Goal: Task Accomplishment & Management: Complete application form

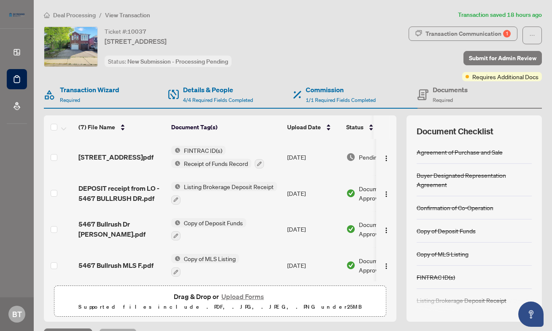
click at [82, 14] on span "Deal Processing" at bounding box center [74, 15] width 43 height 8
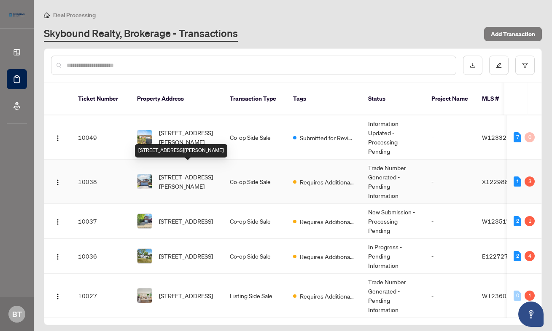
click at [188, 175] on span "[STREET_ADDRESS][PERSON_NAME]" at bounding box center [187, 181] width 57 height 19
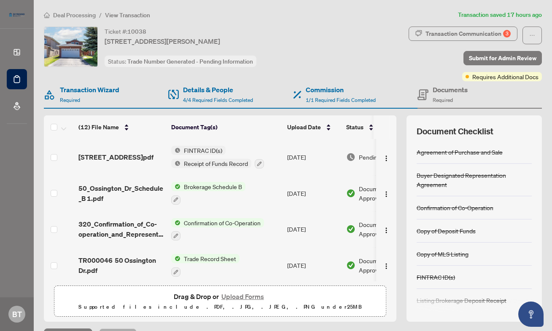
click at [246, 294] on button "Upload Forms" at bounding box center [243, 296] width 48 height 11
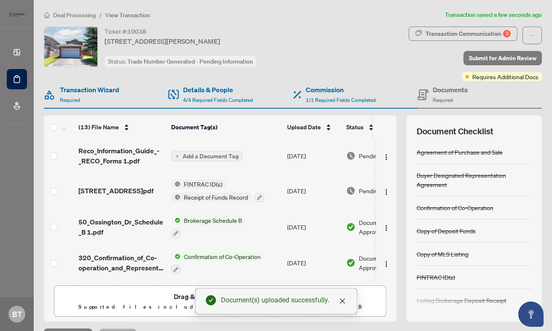
click at [145, 296] on div "Drag & Drop or Upload Forms Supported files include .PDF, .JPG, .JPEG, .PNG und…" at bounding box center [219, 301] width 321 height 21
click at [339, 304] on icon "close" at bounding box center [342, 301] width 7 height 7
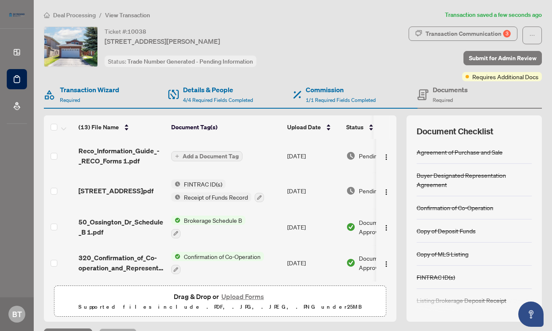
click at [253, 296] on button "Upload Forms" at bounding box center [243, 296] width 48 height 11
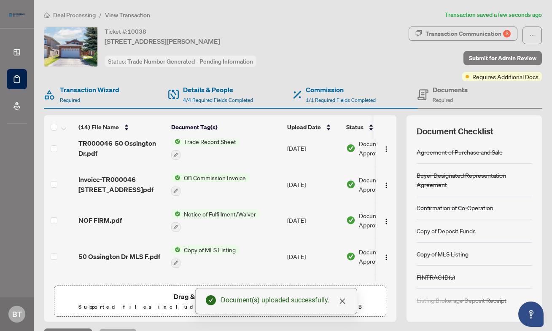
scroll to position [357, 0]
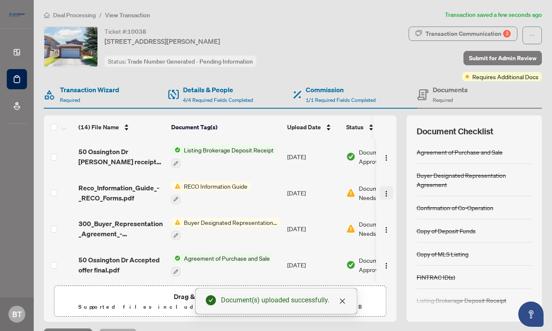
click at [387, 191] on img "button" at bounding box center [386, 194] width 7 height 7
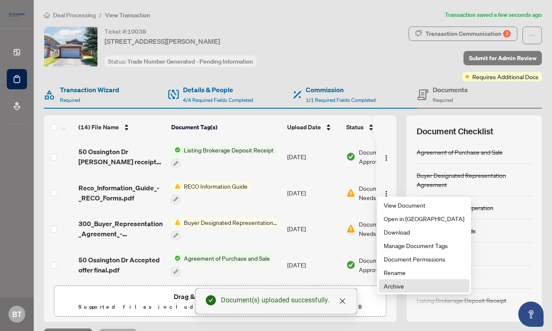
click at [391, 281] on li "Archive" at bounding box center [424, 285] width 91 height 13
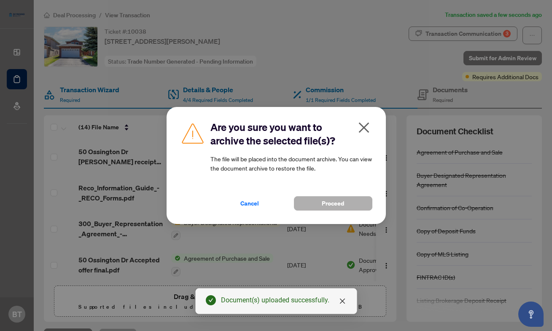
click at [355, 208] on button "Proceed" at bounding box center [333, 203] width 78 height 14
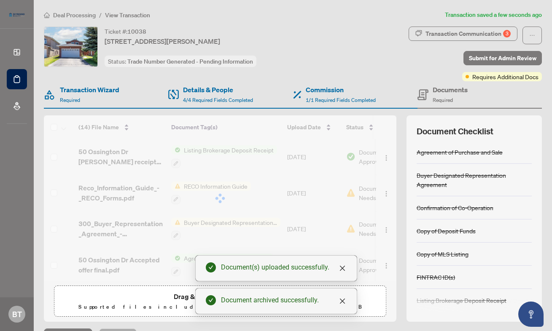
scroll to position [321, 0]
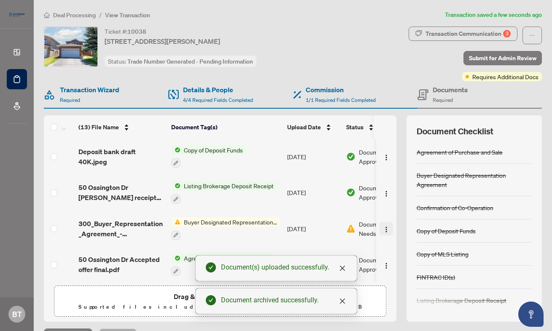
click at [380, 224] on button "button" at bounding box center [385, 228] width 13 height 13
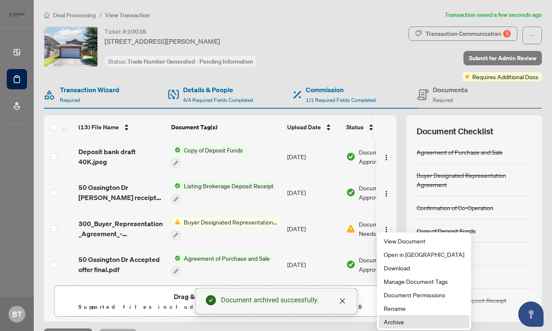
click at [394, 320] on span "Archive" at bounding box center [424, 321] width 81 height 9
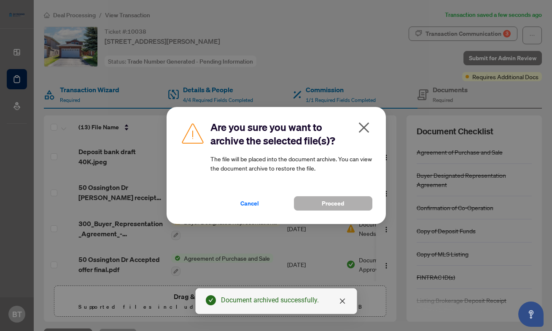
click at [323, 202] on span "Proceed" at bounding box center [333, 203] width 22 height 13
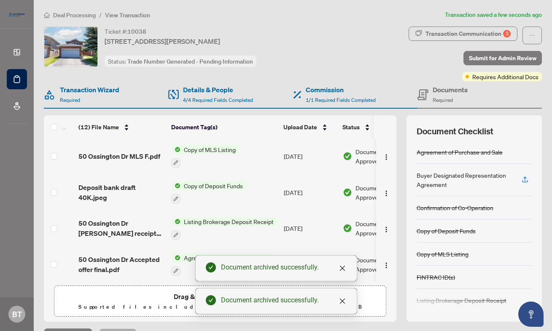
scroll to position [0, 0]
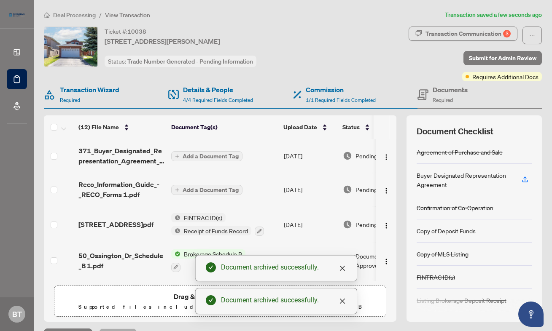
click at [229, 188] on span "Add a Document Tag" at bounding box center [211, 190] width 56 height 6
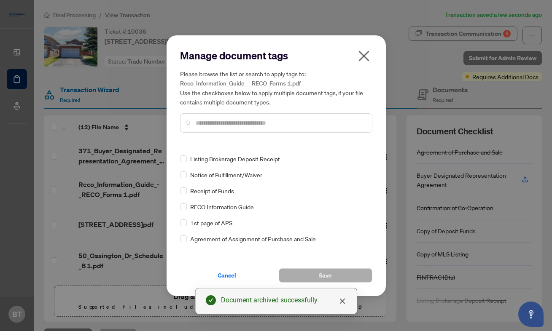
scroll to position [89, 0]
click at [209, 207] on span "RECO Information Guide" at bounding box center [222, 206] width 64 height 9
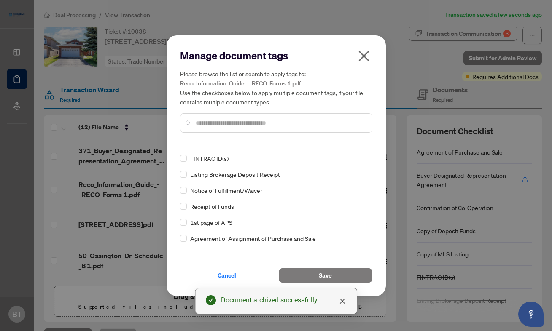
scroll to position [0, 0]
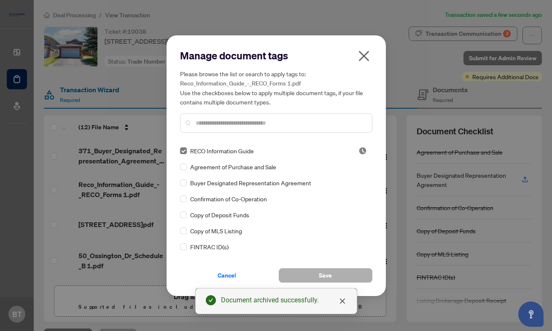
click at [328, 271] on span "Save" at bounding box center [325, 275] width 13 height 13
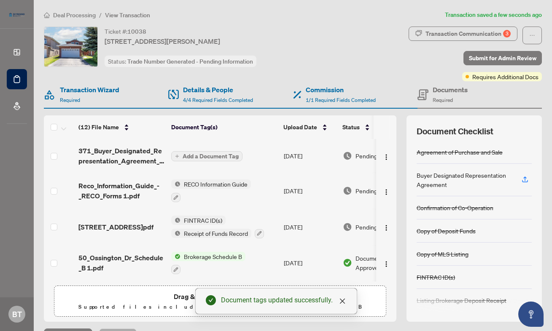
click at [210, 154] on span "Add a Document Tag" at bounding box center [211, 156] width 56 height 6
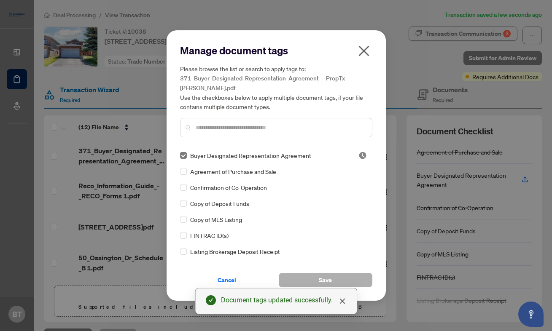
click at [334, 277] on button "Save" at bounding box center [326, 280] width 94 height 14
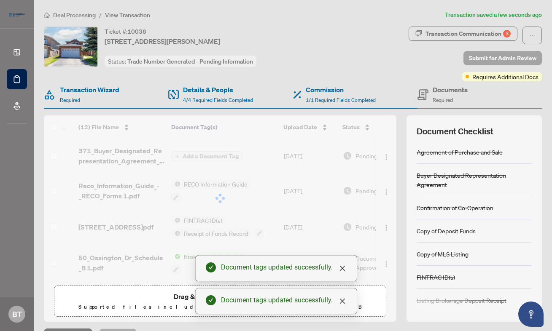
click at [499, 61] on span "Submit for Admin Review" at bounding box center [502, 57] width 67 height 13
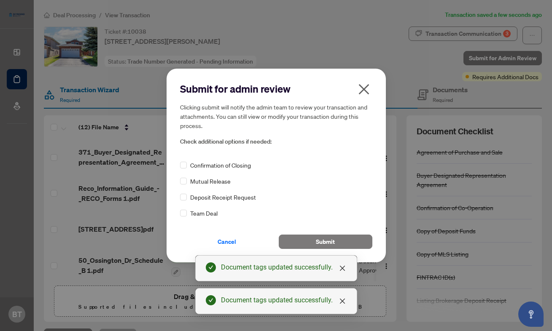
click at [364, 87] on icon "close" at bounding box center [363, 89] width 13 height 13
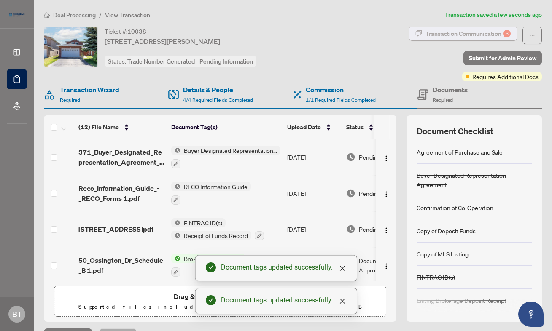
click at [430, 34] on div "Transaction Communication 3" at bounding box center [467, 33] width 85 height 13
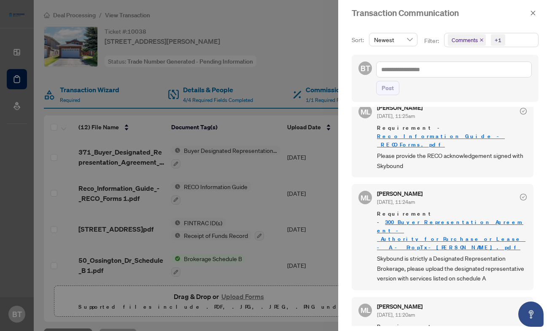
scroll to position [2, 0]
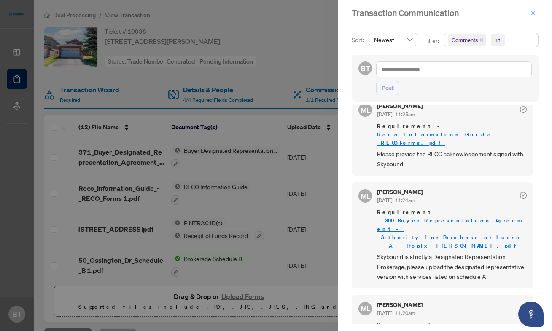
click at [533, 14] on icon "close" at bounding box center [533, 13] width 6 height 6
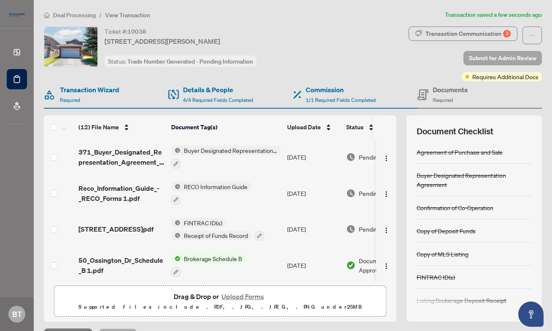
click at [517, 56] on span "Submit for Admin Review" at bounding box center [502, 57] width 67 height 13
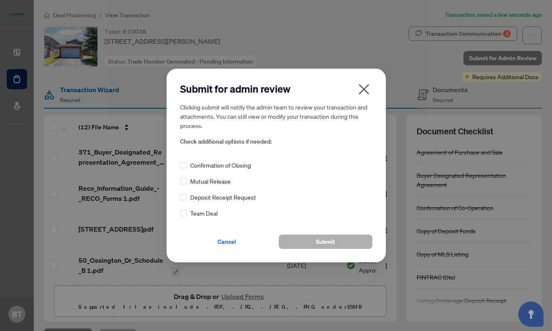
click at [328, 240] on span "Submit" at bounding box center [325, 241] width 19 height 13
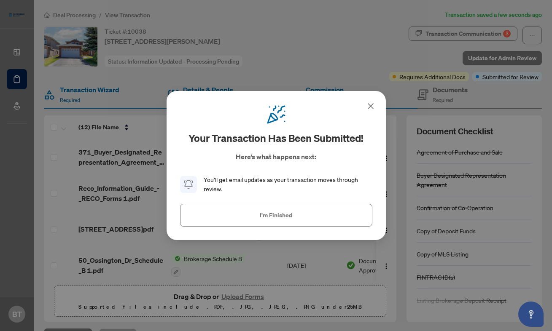
click at [371, 103] on icon at bounding box center [370, 106] width 10 height 10
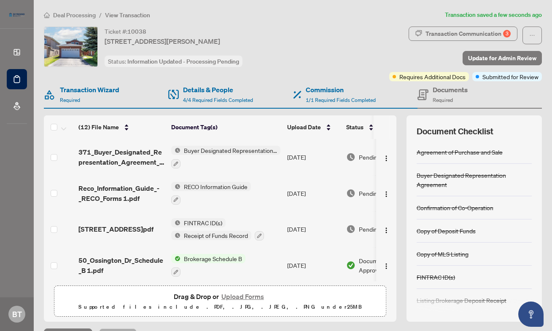
click at [71, 12] on span "Deal Processing" at bounding box center [74, 15] width 43 height 8
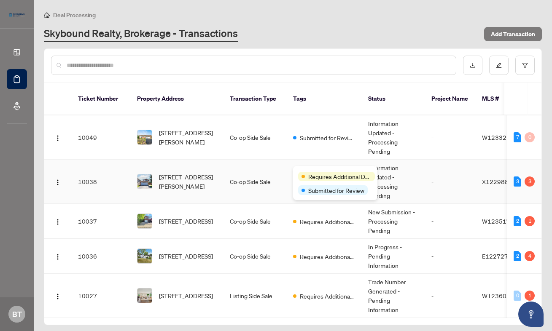
click at [319, 173] on span "Requires Additional Docs" at bounding box center [339, 176] width 63 height 9
click at [383, 37] on div "Skybound Realty, Brokerage - Transactions" at bounding box center [261, 34] width 435 height 15
